Goal: Navigation & Orientation: Find specific page/section

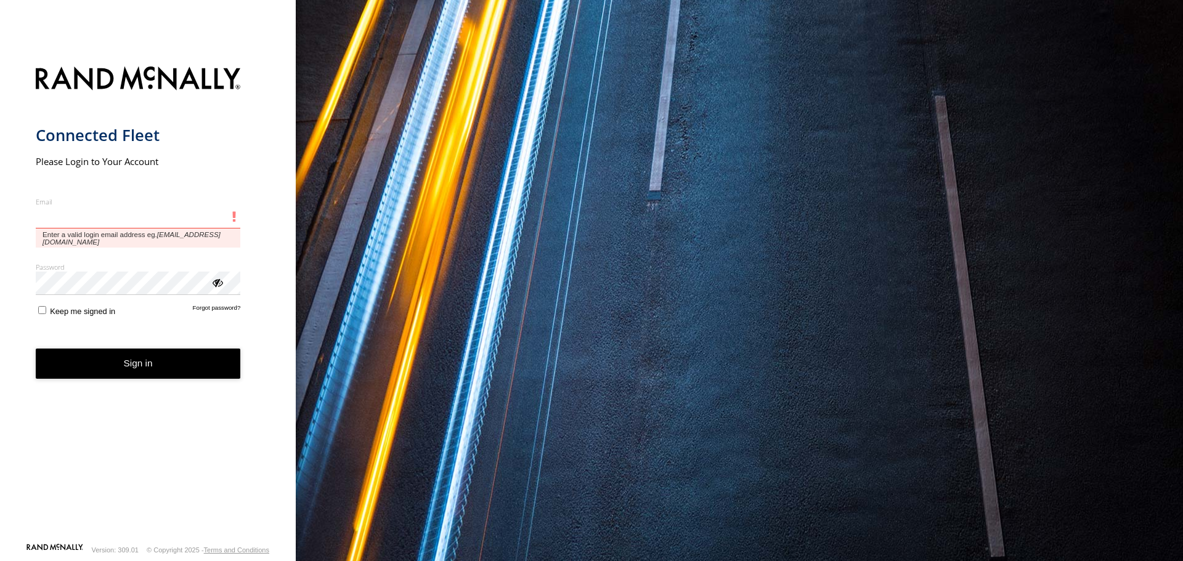
type input "**********"
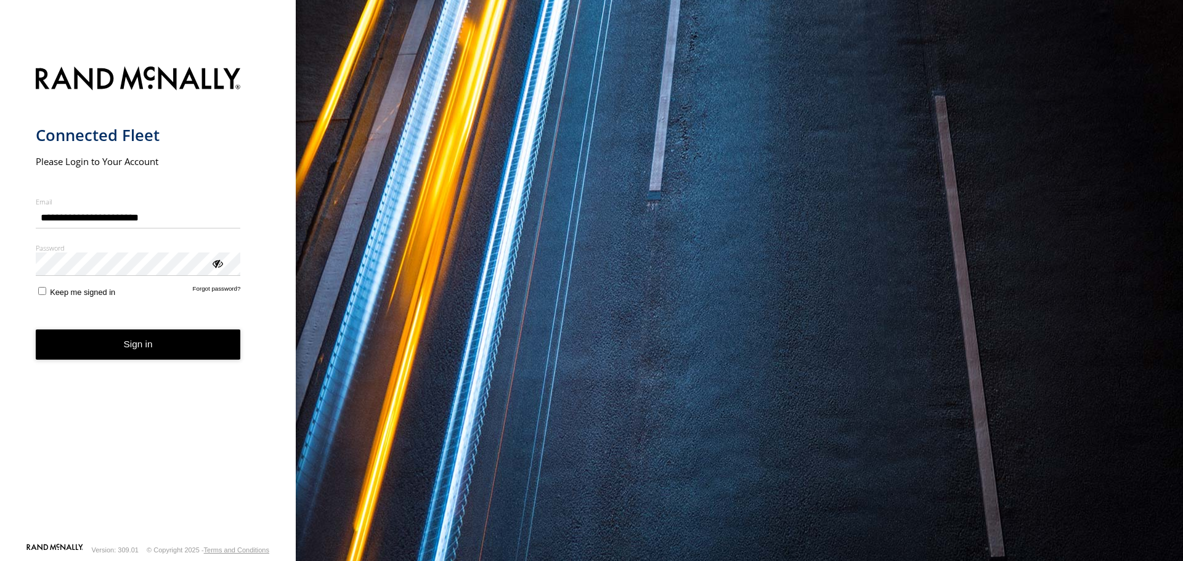
click at [99, 351] on button "Sign in" at bounding box center [138, 345] width 205 height 30
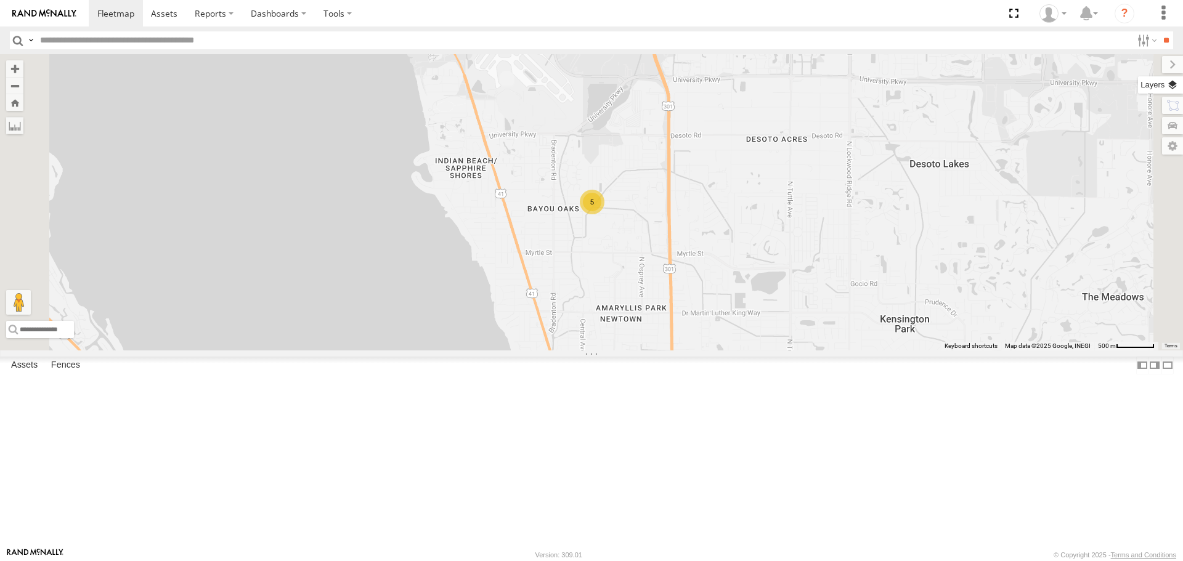
click at [1175, 84] on label at bounding box center [1160, 84] width 45 height 17
click at [0, 0] on span "Basemaps" at bounding box center [0, 0] width 0 height 0
click at [0, 0] on span "Roadmap" at bounding box center [0, 0] width 0 height 0
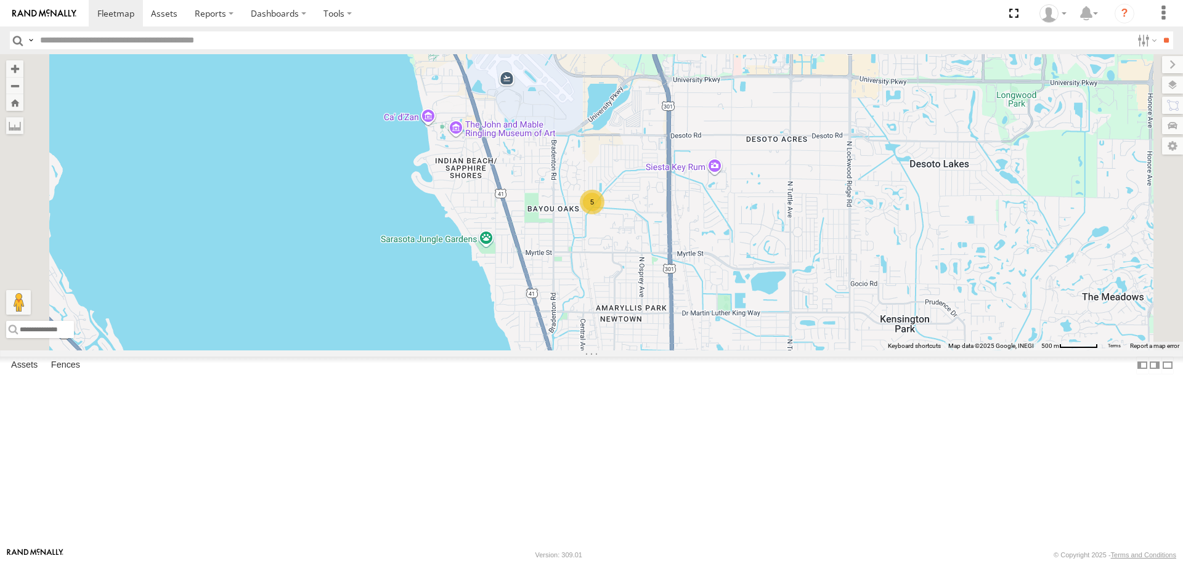
click at [0, 0] on span "Overlays" at bounding box center [0, 0] width 0 height 0
click at [0, 0] on span "Traffic" at bounding box center [0, 0] width 0 height 0
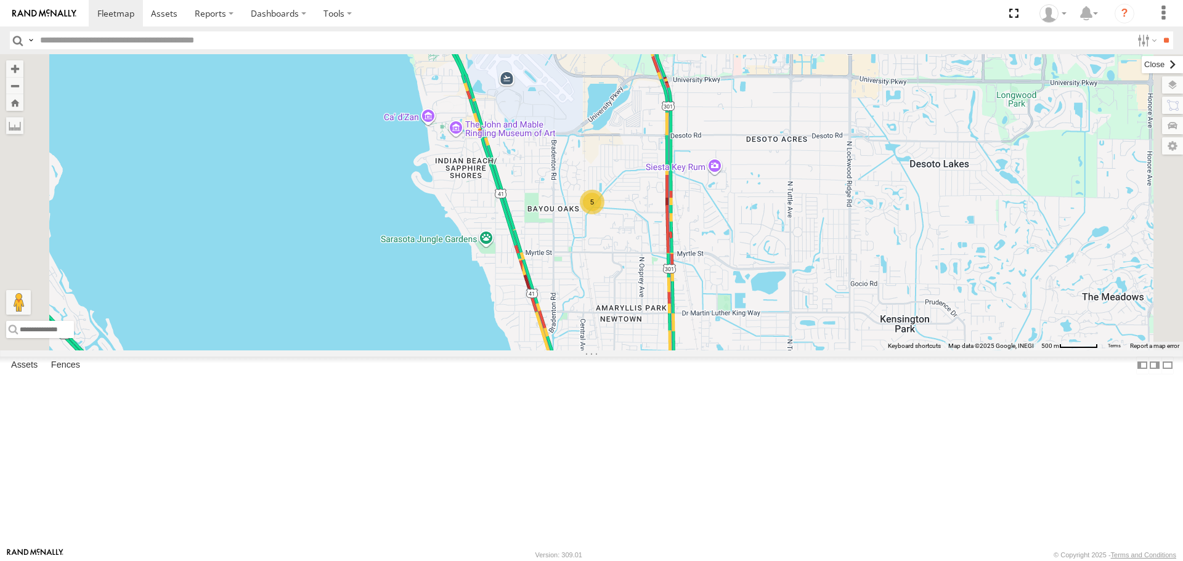
click at [1142, 65] on label at bounding box center [1162, 64] width 41 height 17
click at [0, 0] on link at bounding box center [0, 0] width 0 height 0
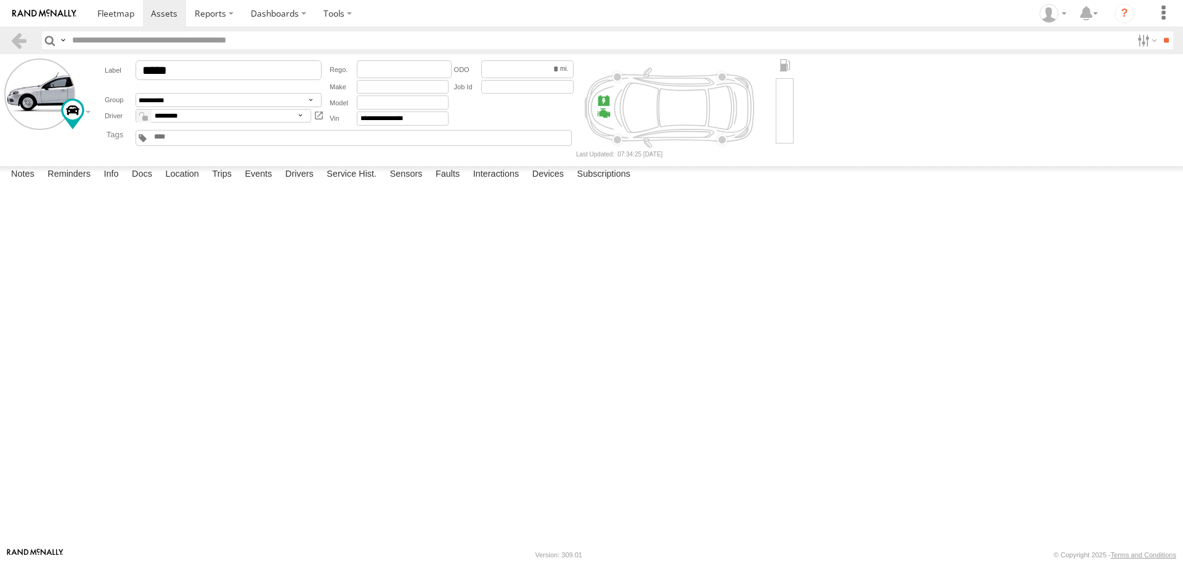
click at [0, 0] on label at bounding box center [0, 0] width 0 height 0
click at [0, 0] on button "Proceed" at bounding box center [0, 0] width 0 height 0
click at [122, 33] on input "text" at bounding box center [599, 40] width 1065 height 18
click at [119, 23] on link at bounding box center [116, 13] width 54 height 26
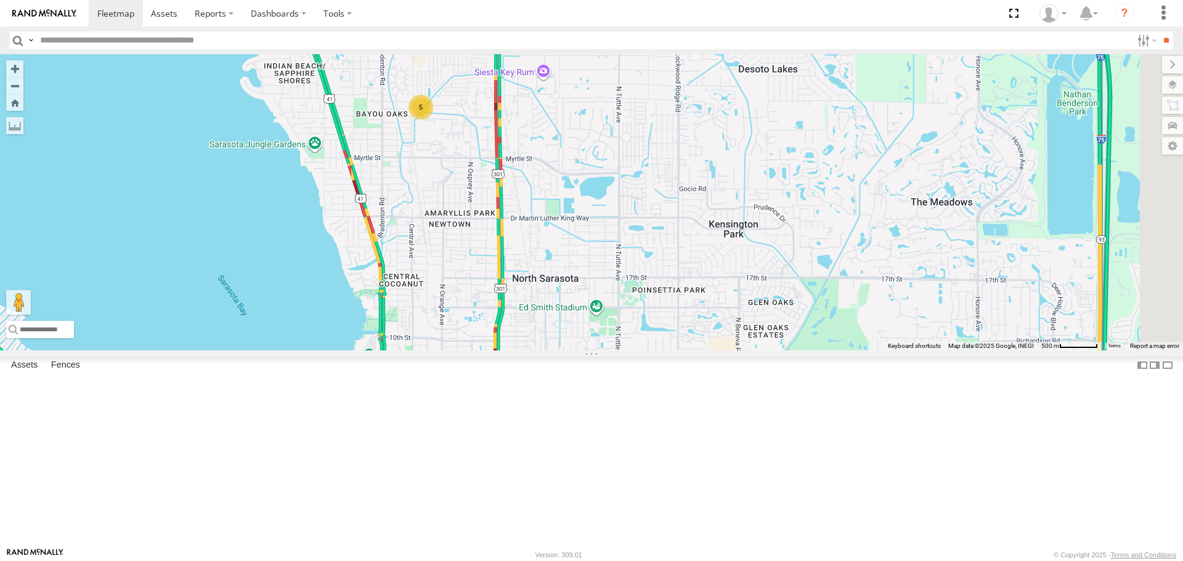
drag, startPoint x: 741, startPoint y: 309, endPoint x: 564, endPoint y: 205, distance: 205.5
click at [433, 120] on div "5" at bounding box center [420, 107] width 25 height 25
